Goal: Leave review/rating: Leave review/rating

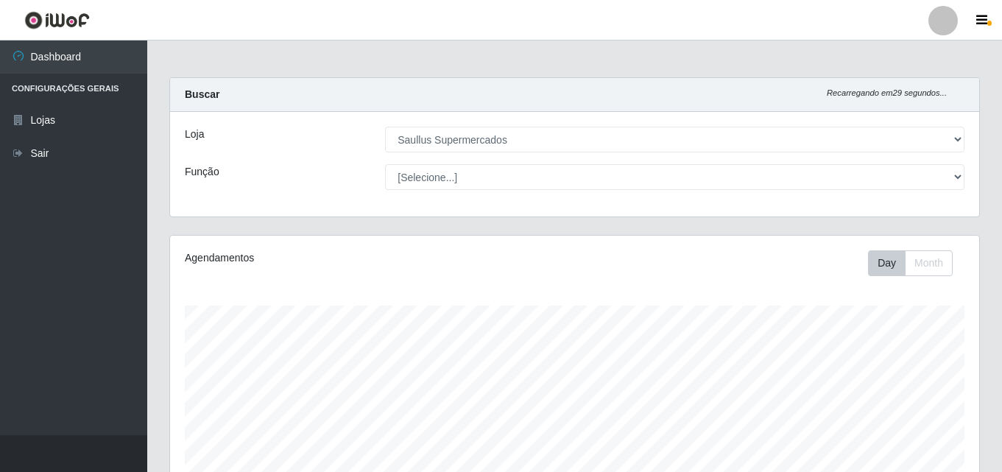
select select "423"
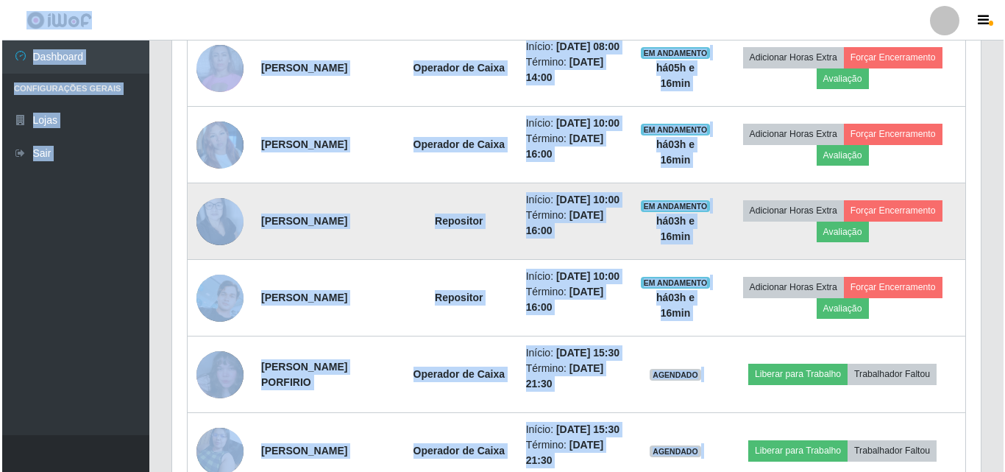
scroll to position [667, 0]
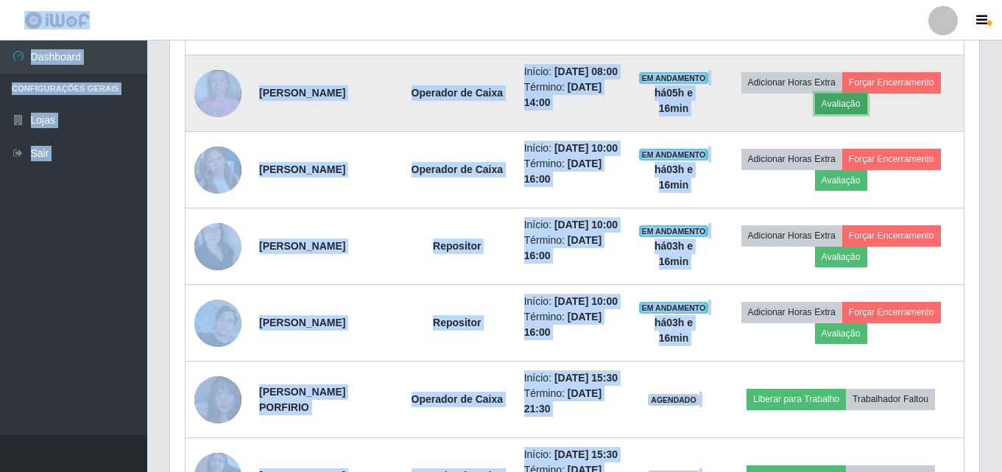
click at [866, 114] on button "Avaliação" at bounding box center [841, 103] width 52 height 21
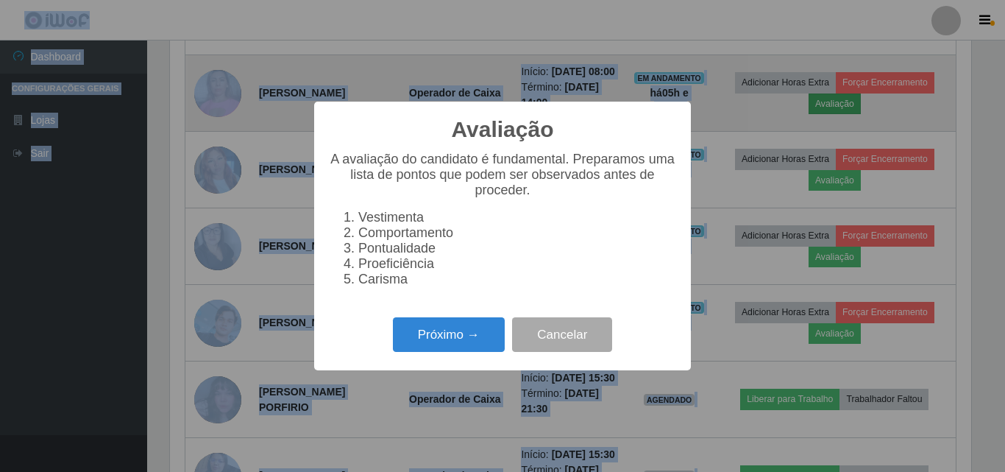
scroll to position [305, 801]
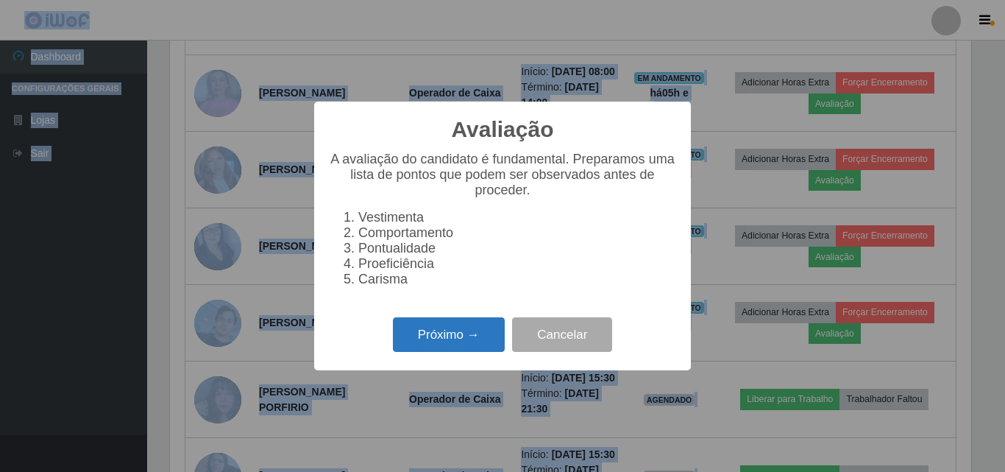
click at [453, 344] on button "Próximo →" at bounding box center [449, 334] width 112 height 35
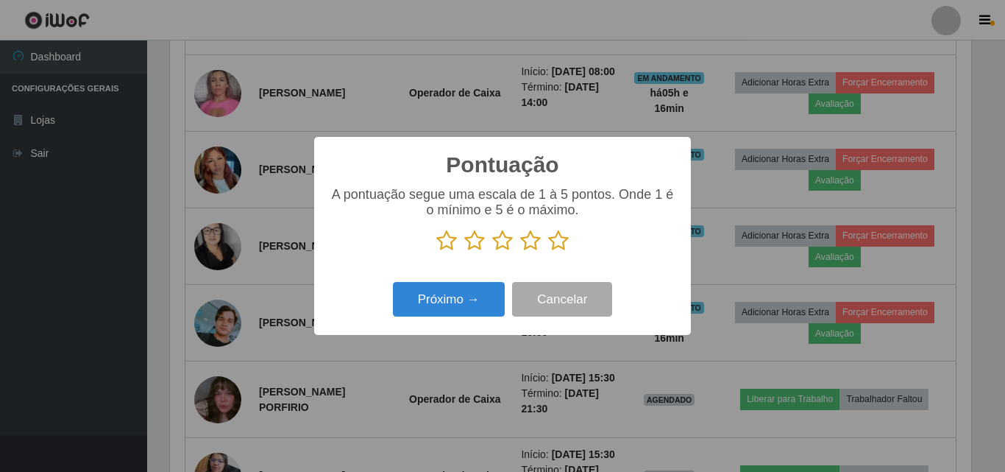
click at [559, 241] on icon at bounding box center [558, 241] width 21 height 22
click at [548, 252] on input "radio" at bounding box center [548, 252] width 0 height 0
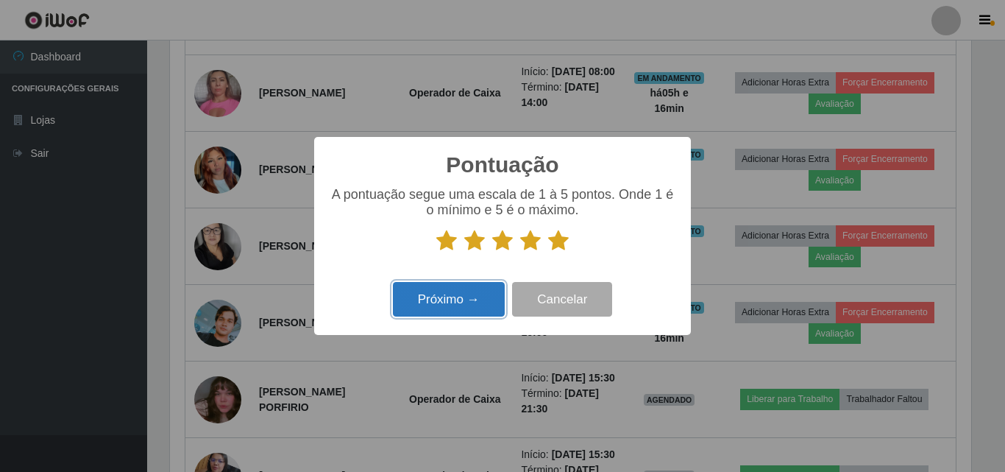
click at [462, 293] on button "Próximo →" at bounding box center [449, 299] width 112 height 35
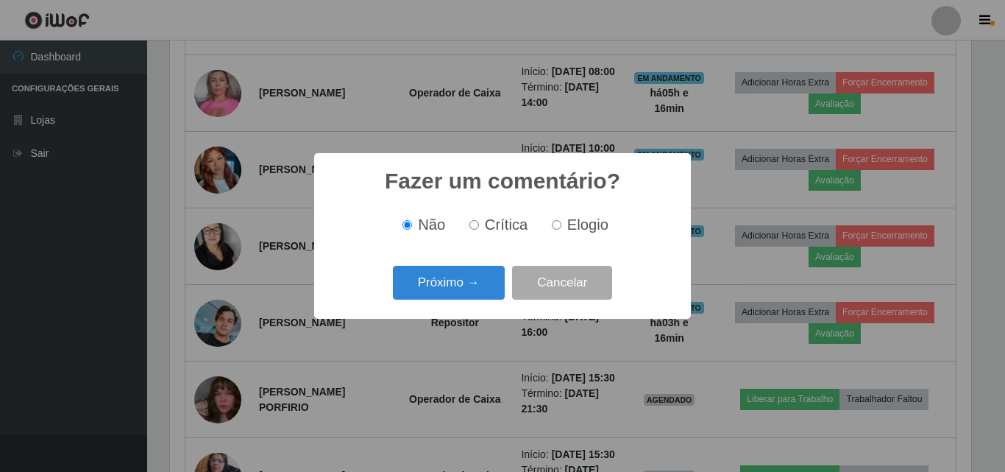
click at [465, 296] on button "Próximo →" at bounding box center [449, 283] width 112 height 35
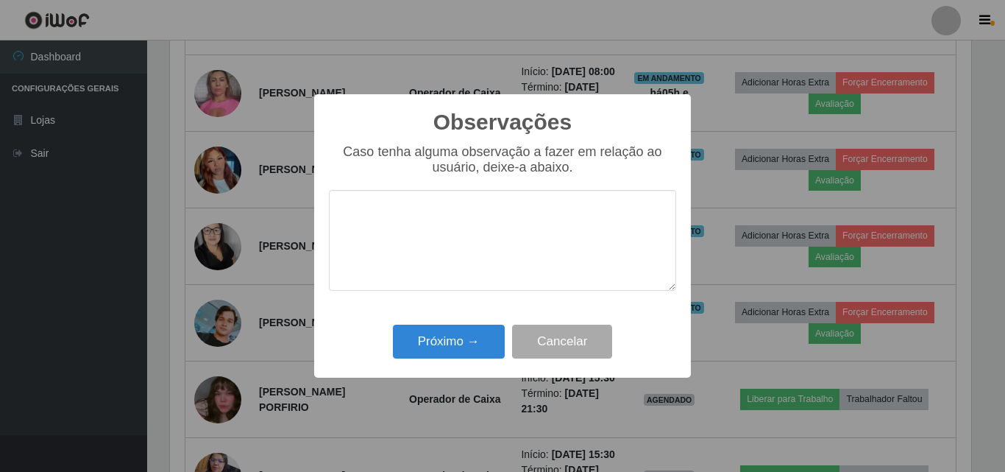
click at [448, 257] on textarea at bounding box center [502, 240] width 347 height 101
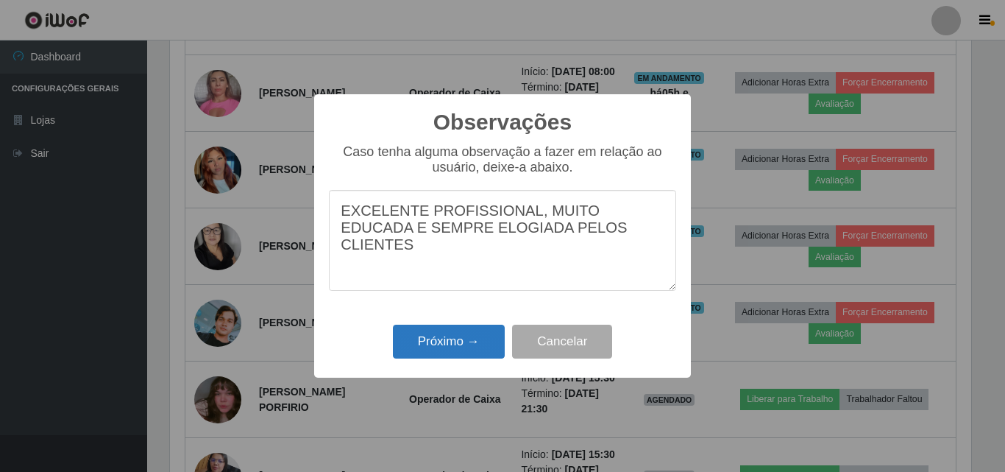
type textarea "EXCELENTE PROFISSIONAL, MUITO EDUCADA E SEMPRE ELOGIADA PELOS CLIENTES"
click at [434, 347] on button "Próximo →" at bounding box center [449, 342] width 112 height 35
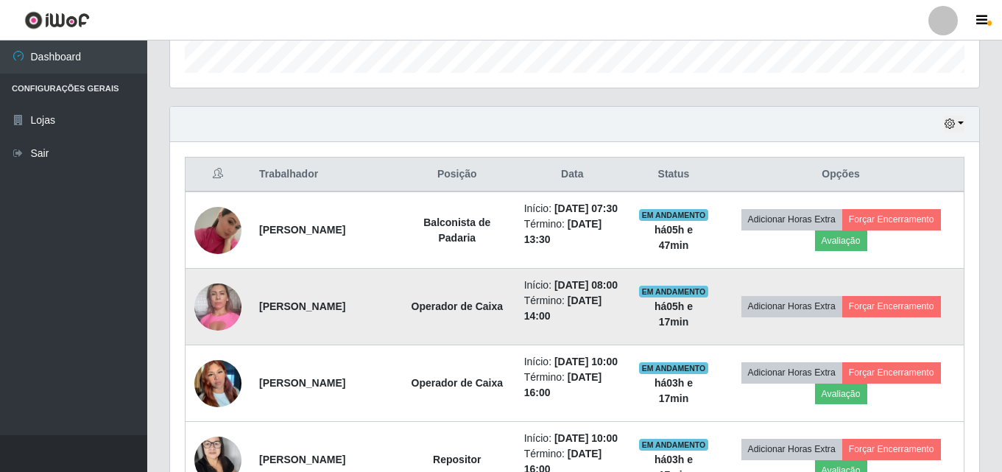
scroll to position [446, 0]
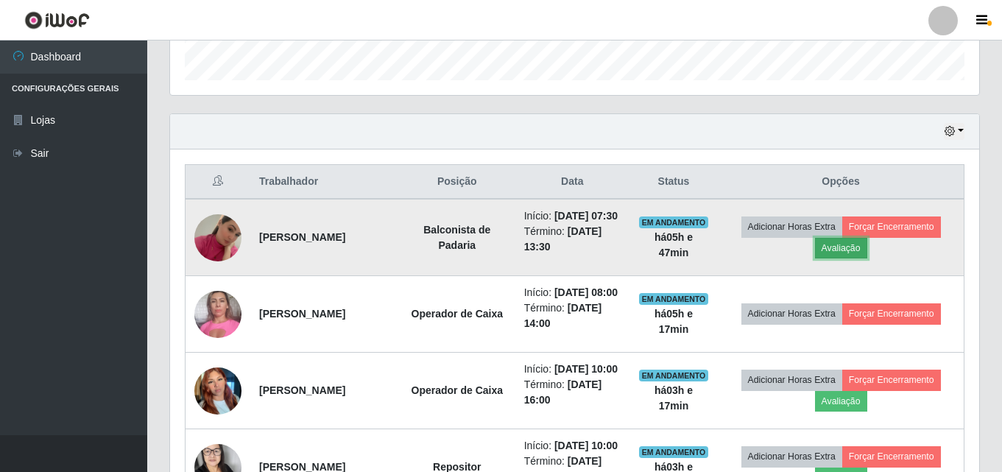
click at [849, 255] on button "Avaliação" at bounding box center [841, 248] width 52 height 21
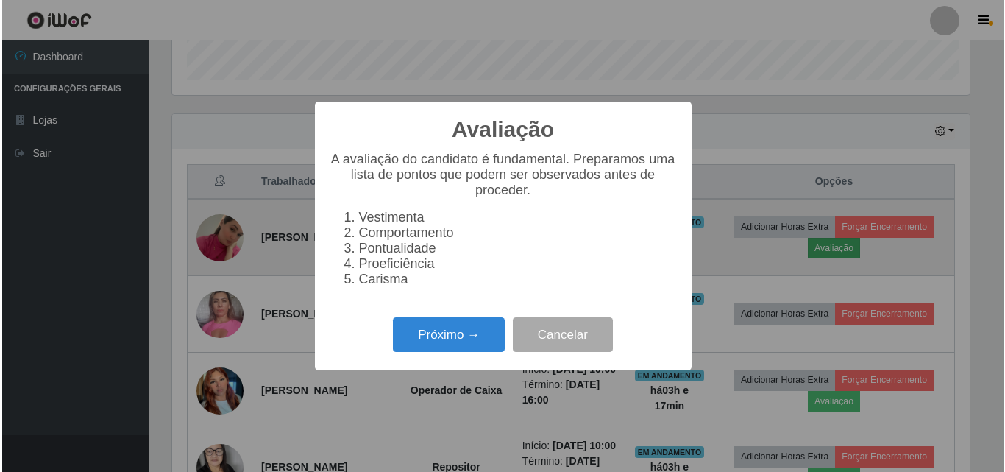
scroll to position [305, 801]
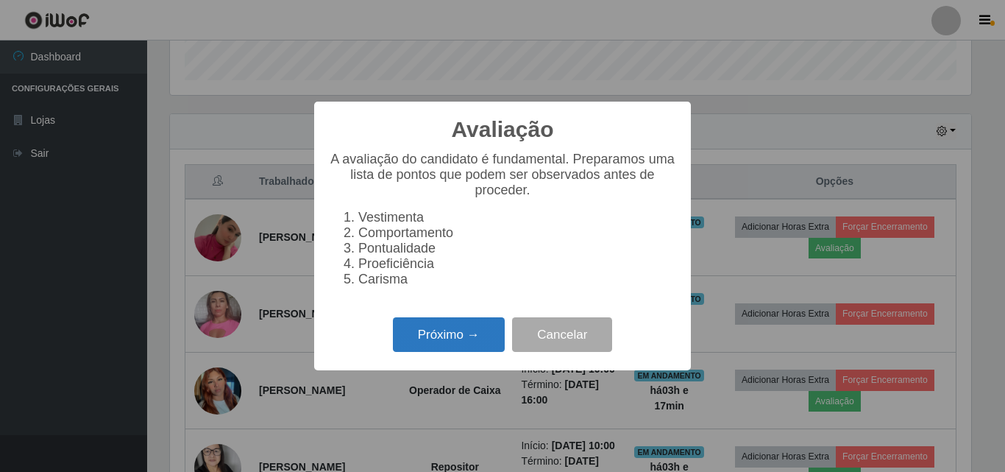
click at [477, 349] on button "Próximo →" at bounding box center [449, 334] width 112 height 35
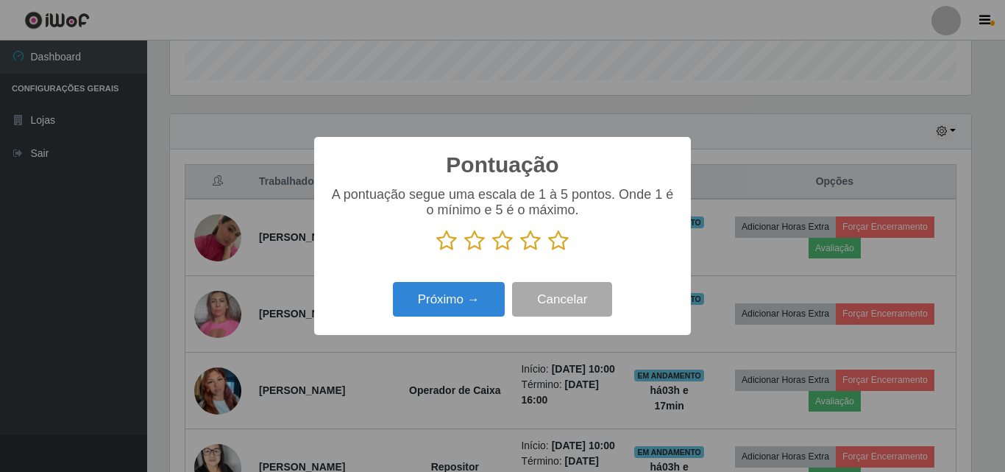
scroll to position [735688, 735192]
click at [567, 244] on icon at bounding box center [558, 241] width 21 height 22
click at [548, 252] on input "radio" at bounding box center [548, 252] width 0 height 0
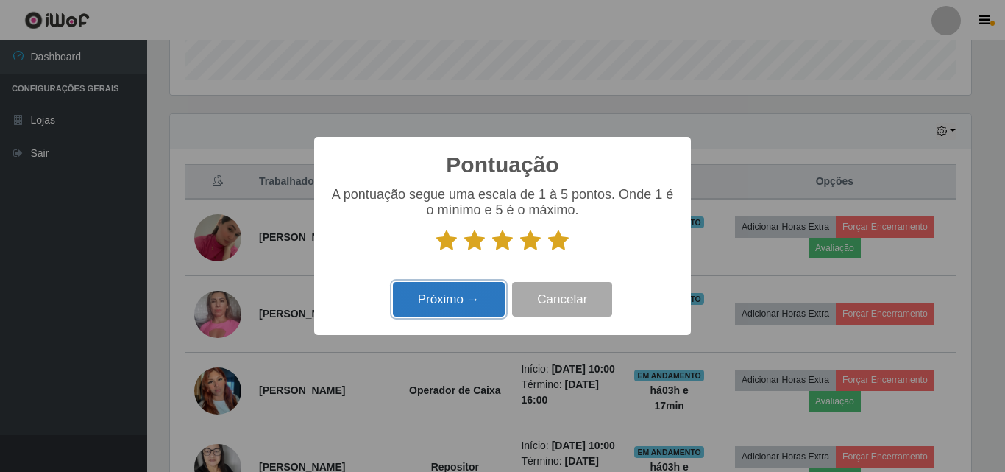
click at [491, 298] on button "Próximo →" at bounding box center [449, 299] width 112 height 35
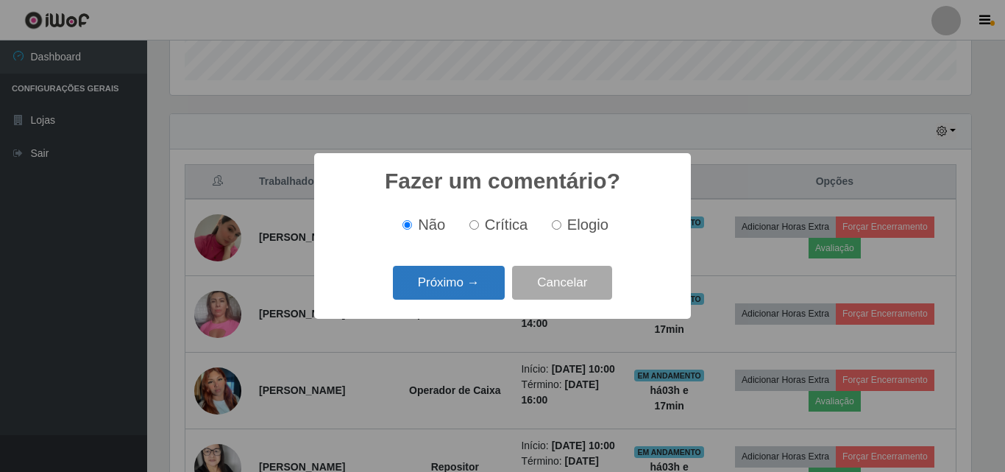
click at [488, 288] on button "Próximo →" at bounding box center [449, 283] width 112 height 35
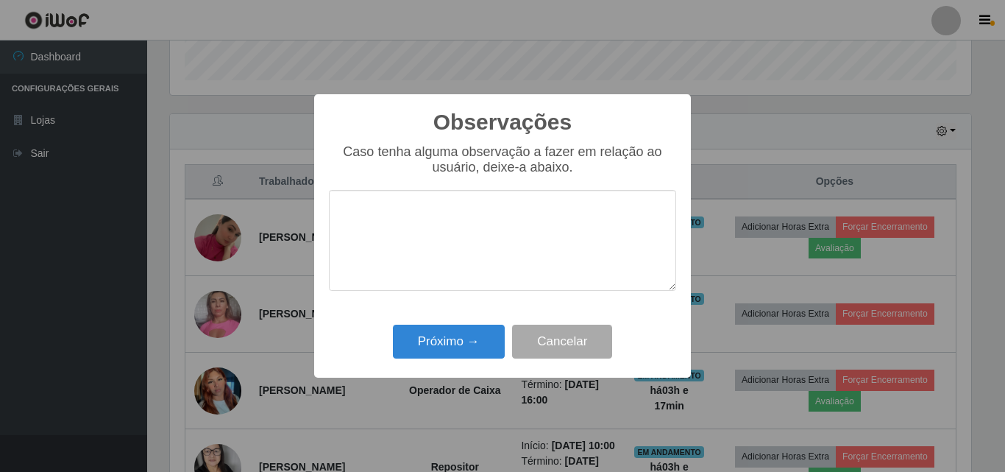
click at [495, 261] on textarea at bounding box center [502, 240] width 347 height 101
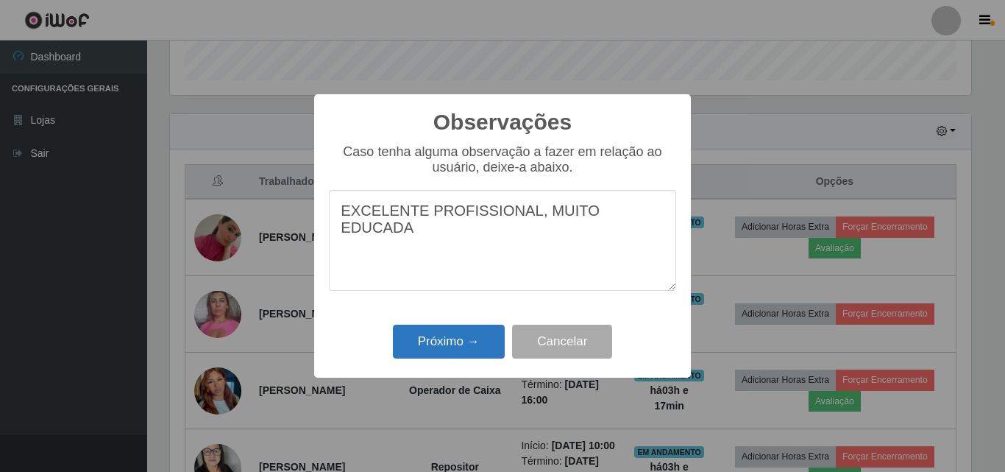
type textarea "EXCELENTE PROFISSIONAL, MUITO EDUCADA"
click at [465, 343] on button "Próximo →" at bounding box center [449, 342] width 112 height 35
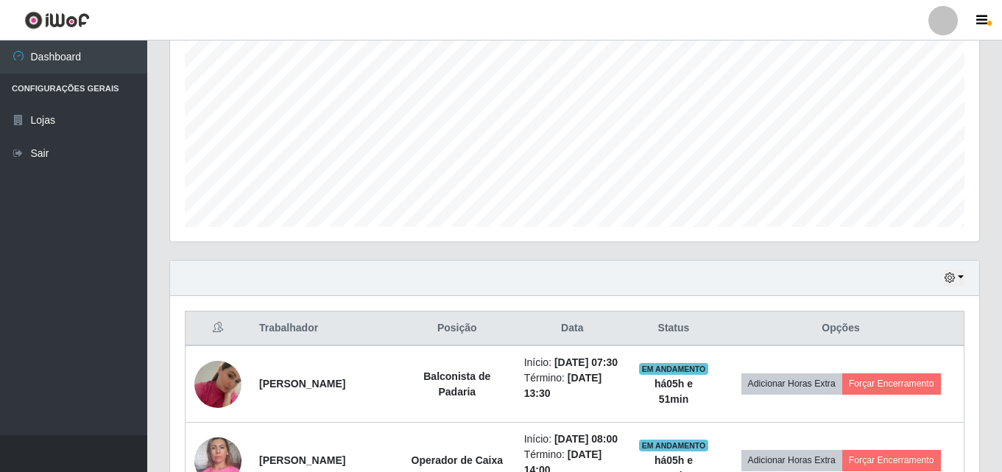
scroll to position [299, 0]
click at [956, 281] on button "button" at bounding box center [954, 278] width 21 height 17
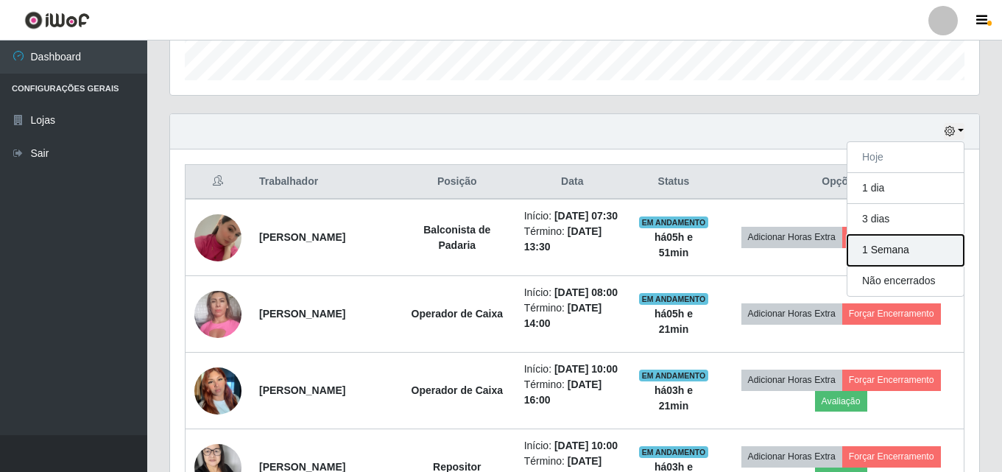
click at [915, 250] on button "1 Semana" at bounding box center [905, 250] width 116 height 31
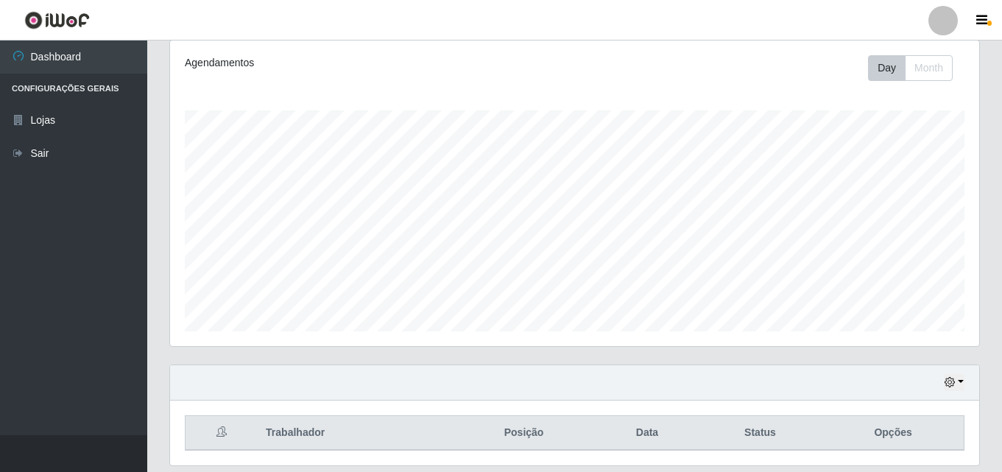
scroll to position [170, 0]
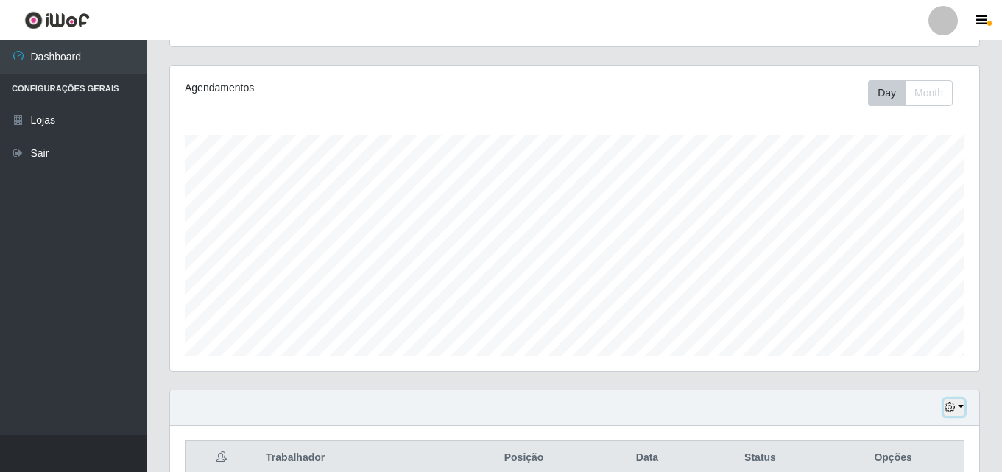
click at [956, 407] on button "button" at bounding box center [954, 407] width 21 height 17
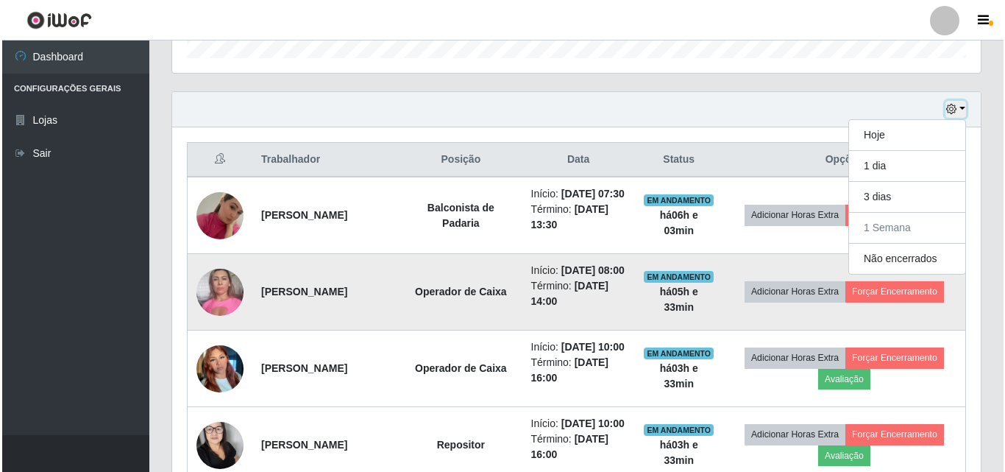
scroll to position [464, 0]
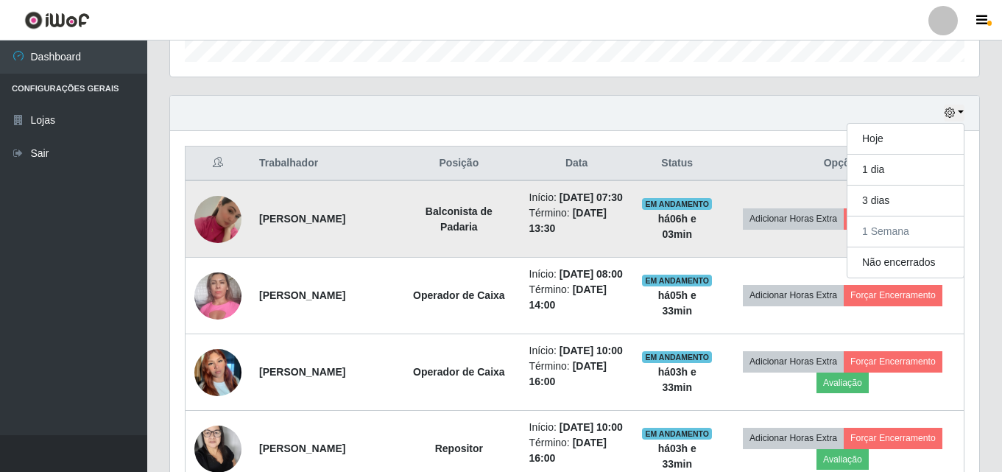
click at [800, 201] on td "Adicionar Horas Extra Forçar Encerramento" at bounding box center [842, 218] width 243 height 77
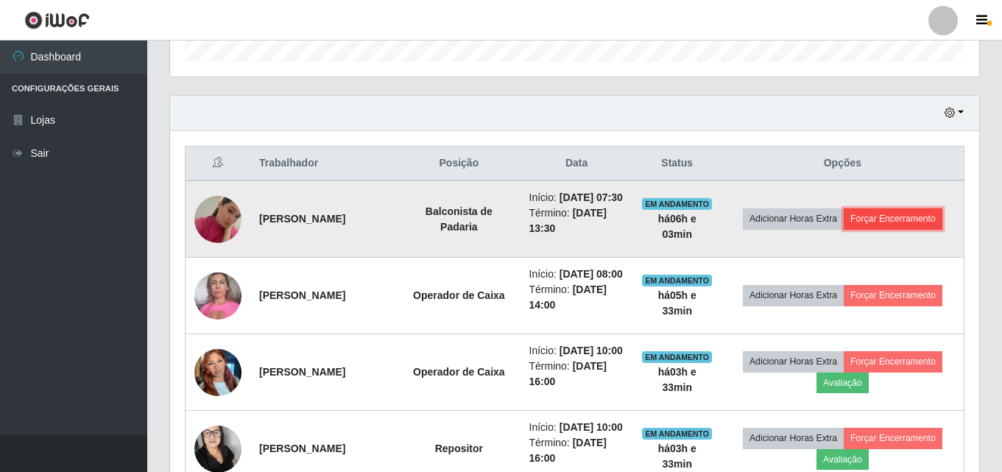
click at [915, 229] on button "Forçar Encerramento" at bounding box center [892, 218] width 99 height 21
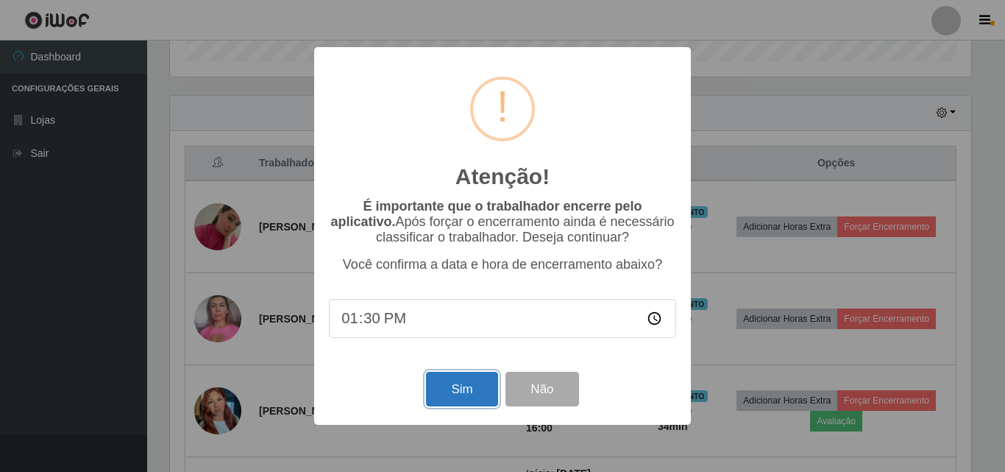
click at [486, 406] on button "Sim" at bounding box center [461, 389] width 71 height 35
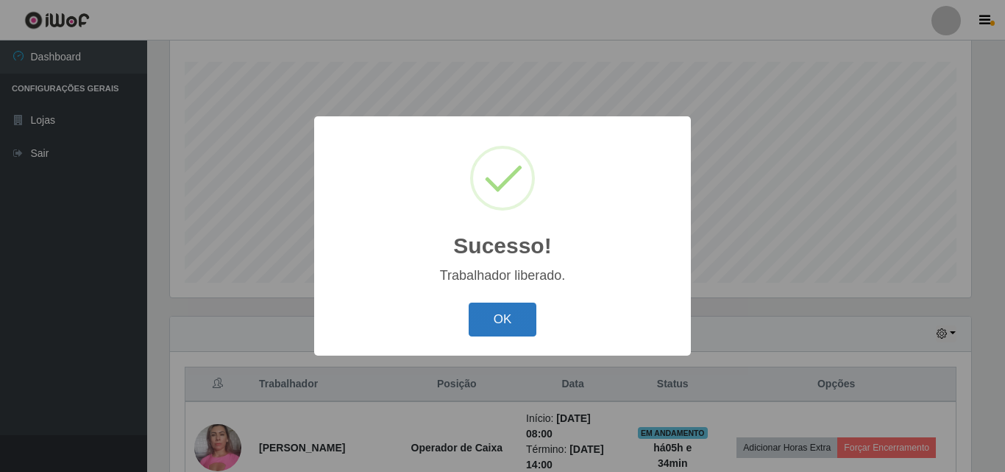
click at [520, 328] on button "OK" at bounding box center [503, 319] width 68 height 35
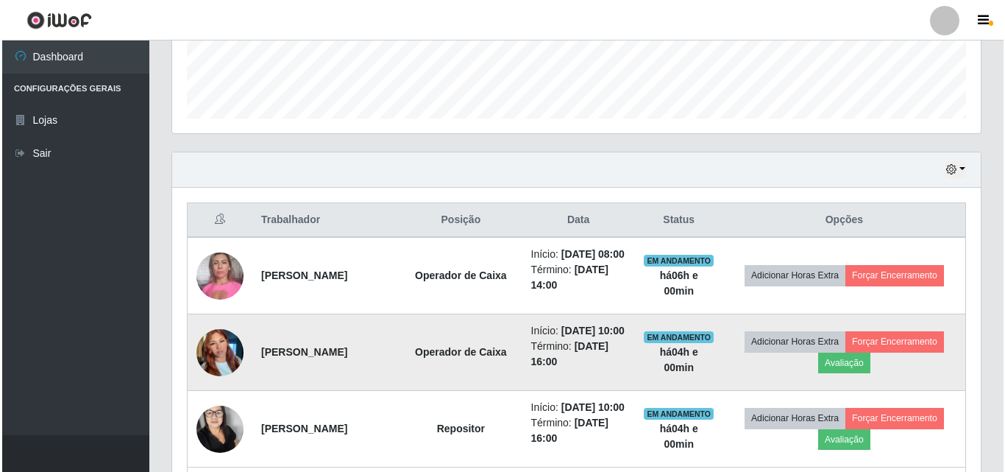
scroll to position [391, 0]
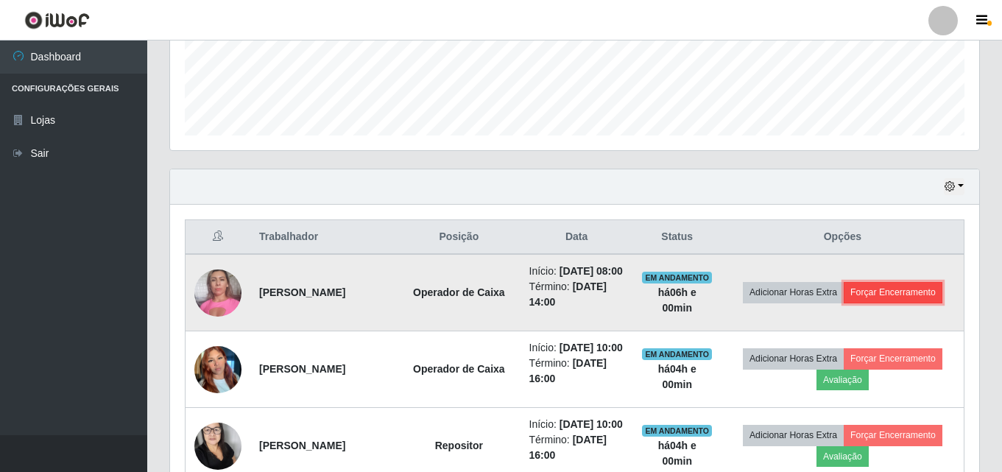
click at [924, 302] on button "Forçar Encerramento" at bounding box center [892, 292] width 99 height 21
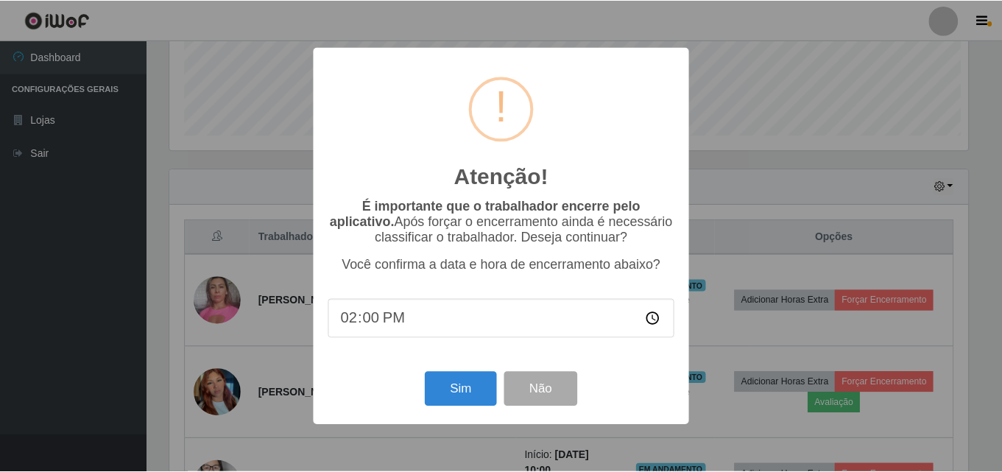
scroll to position [305, 801]
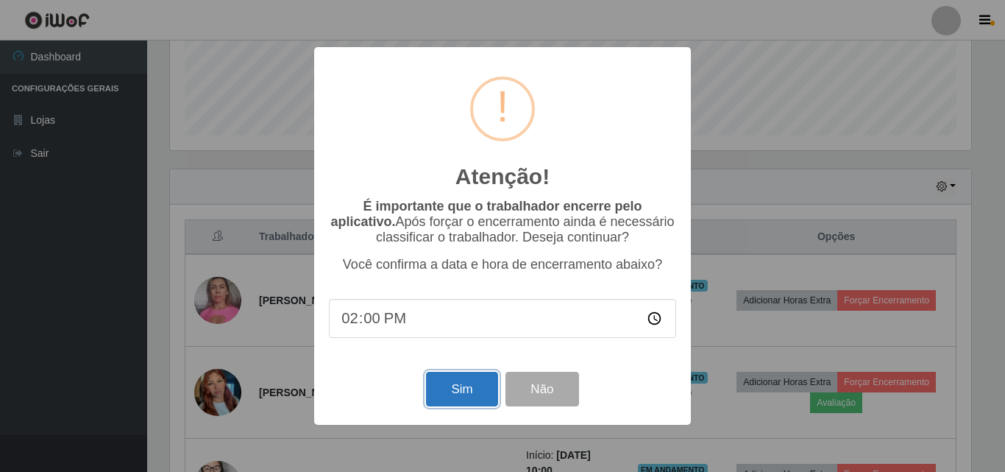
click at [478, 388] on button "Sim" at bounding box center [461, 389] width 71 height 35
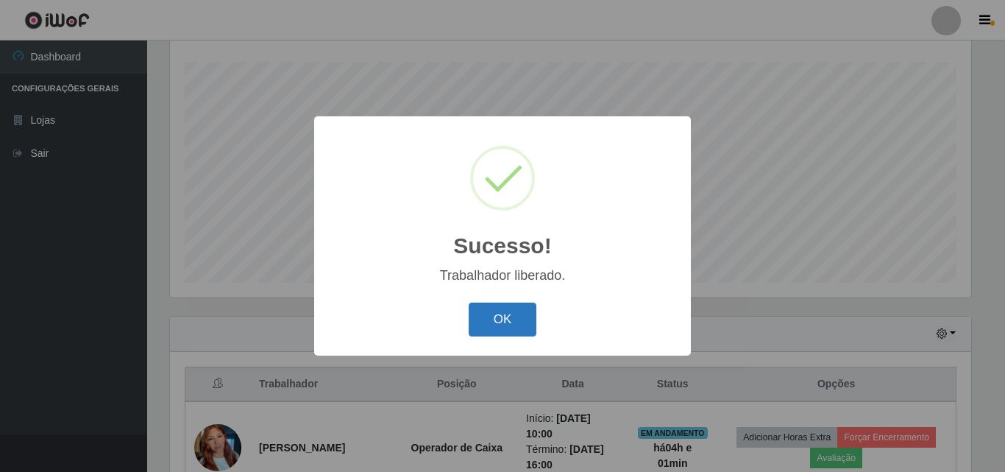
click at [516, 328] on button "OK" at bounding box center [503, 319] width 68 height 35
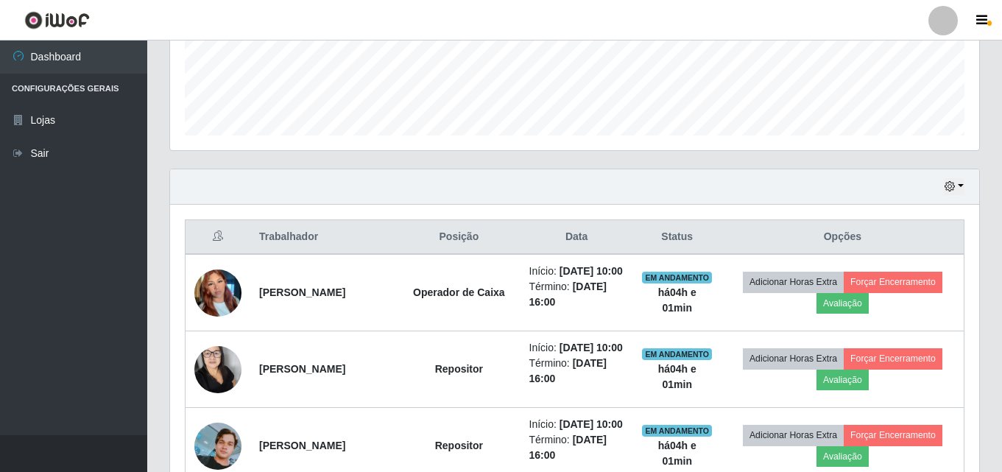
scroll to position [464, 0]
